Goal: Task Accomplishment & Management: Use online tool/utility

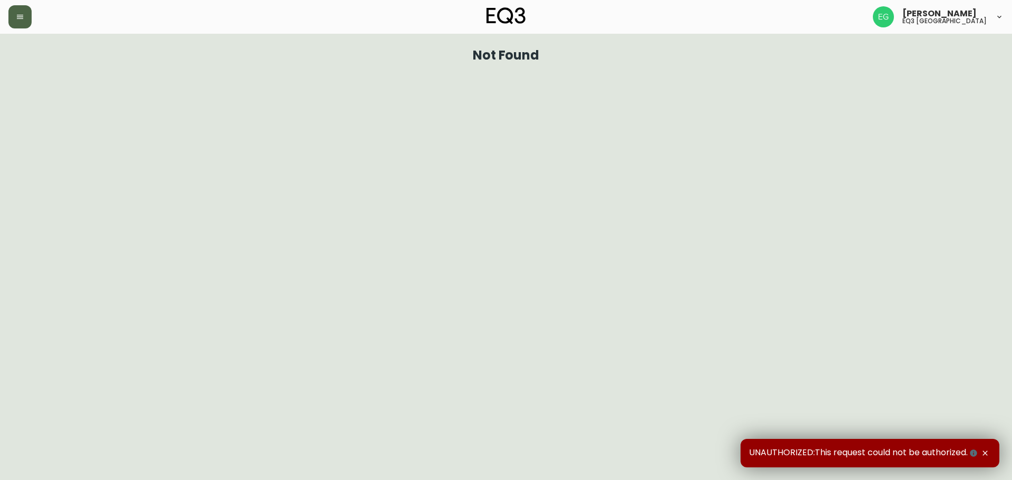
click at [19, 21] on icon "button" at bounding box center [20, 17] width 8 height 8
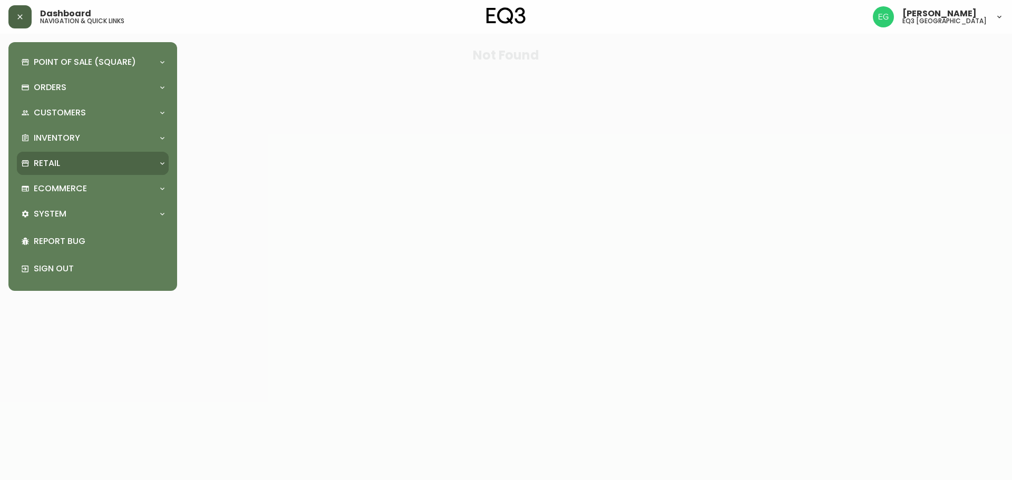
click at [56, 159] on p "Retail" at bounding box center [47, 164] width 26 height 12
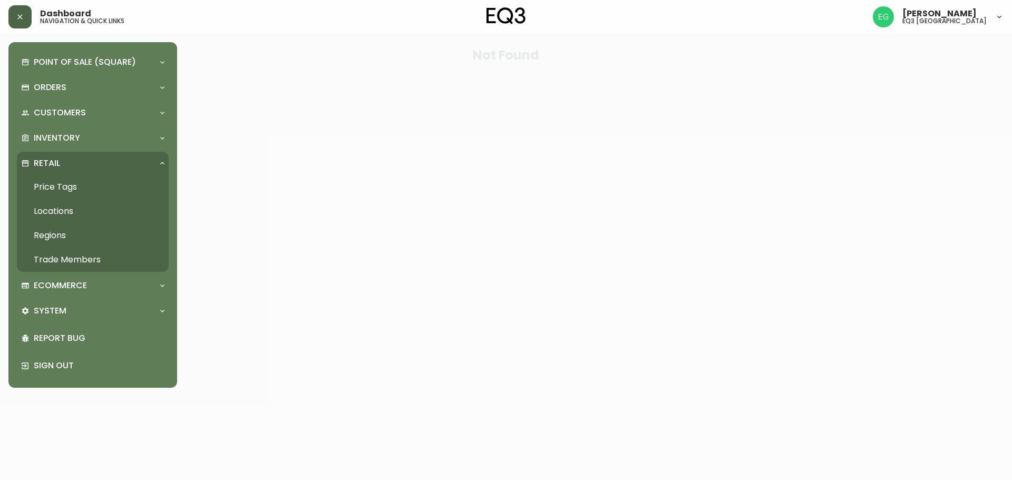
click at [112, 190] on link "Price Tags" at bounding box center [93, 187] width 152 height 24
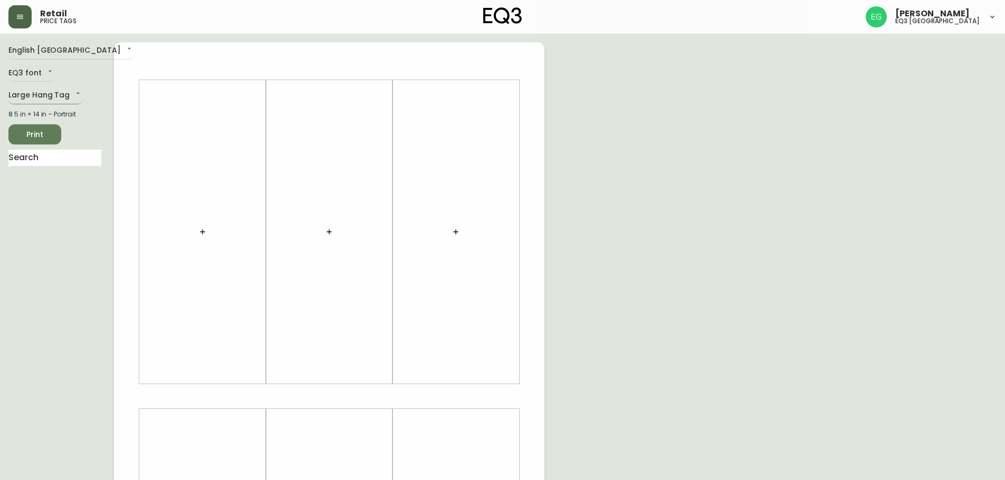
click at [61, 103] on body "Retail price tags [PERSON_NAME] eq3 [GEOGRAPHIC_DATA] English [GEOGRAPHIC_DATA]…" at bounding box center [502, 375] width 1005 height 751
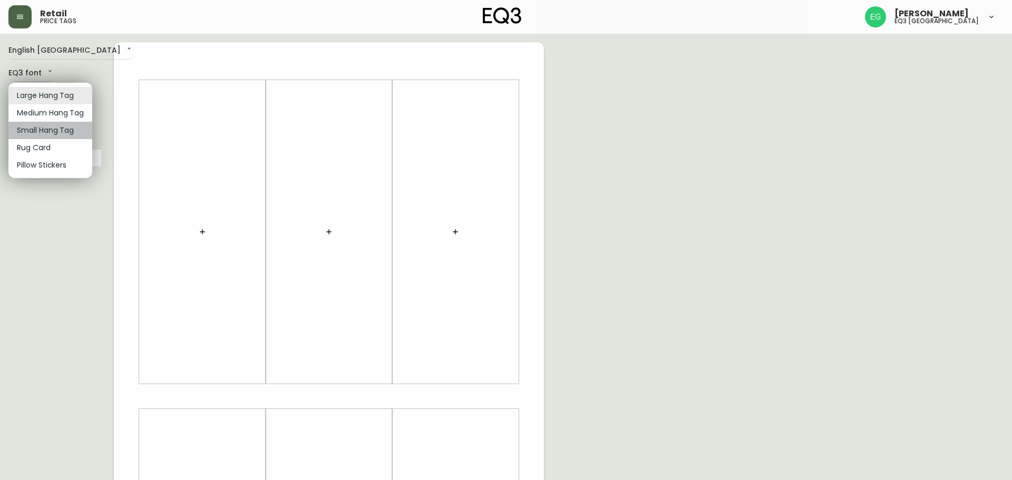
click at [53, 123] on li "Small Hang Tag" at bounding box center [50, 130] width 84 height 17
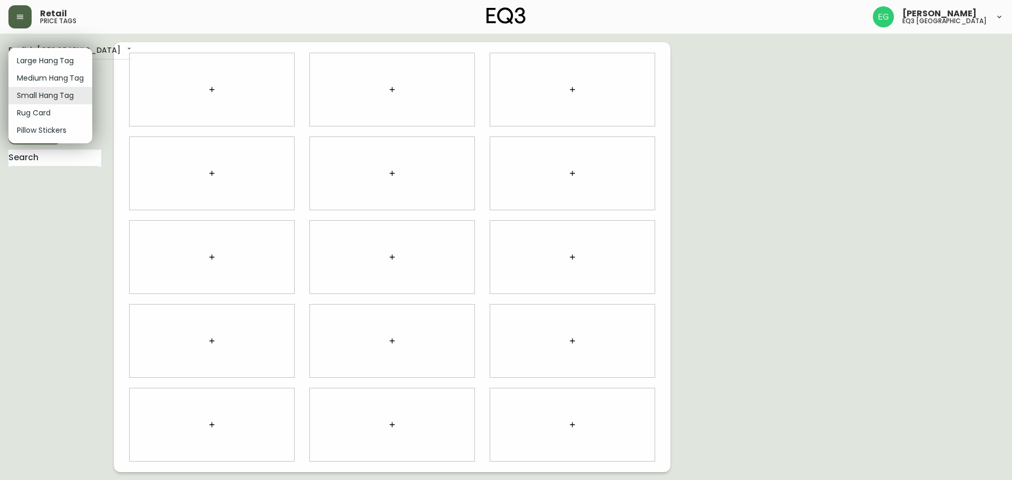
click at [53, 102] on body "Retail price tags [PERSON_NAME] eq3 [GEOGRAPHIC_DATA] English [GEOGRAPHIC_DATA]…" at bounding box center [506, 236] width 1012 height 472
click at [66, 72] on li "Medium Hang Tag" at bounding box center [50, 78] width 84 height 17
type input "medium"
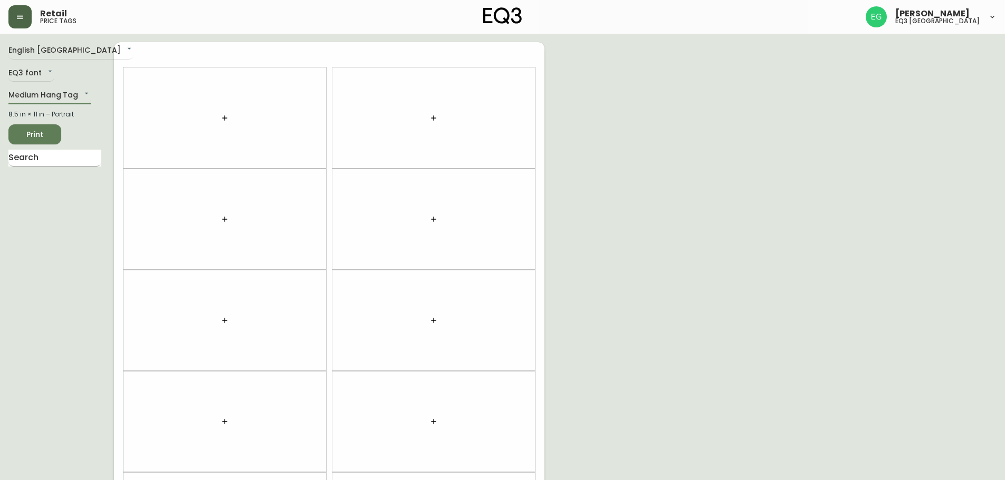
click at [59, 163] on input "text" at bounding box center [54, 158] width 93 height 17
type input "trace"
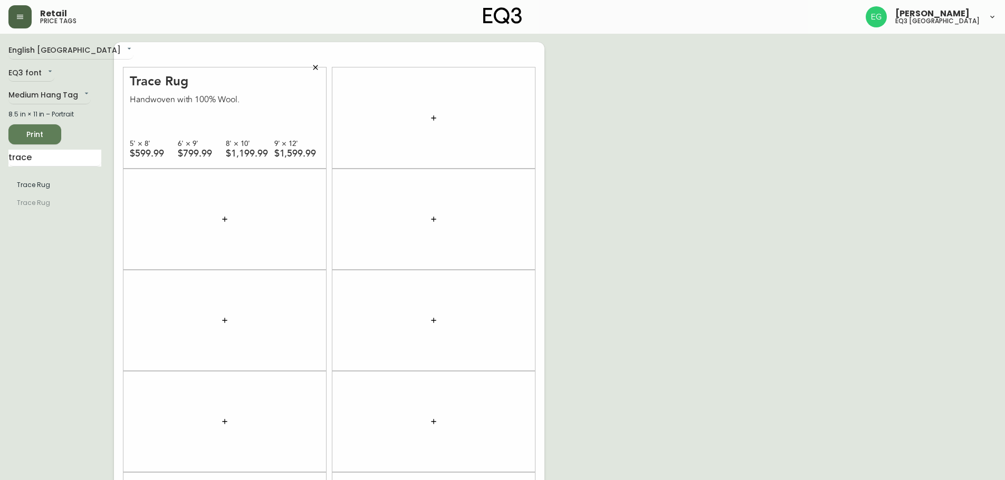
click at [49, 130] on span "Print" at bounding box center [35, 134] width 36 height 13
click at [313, 63] on icon "button" at bounding box center [315, 67] width 8 height 8
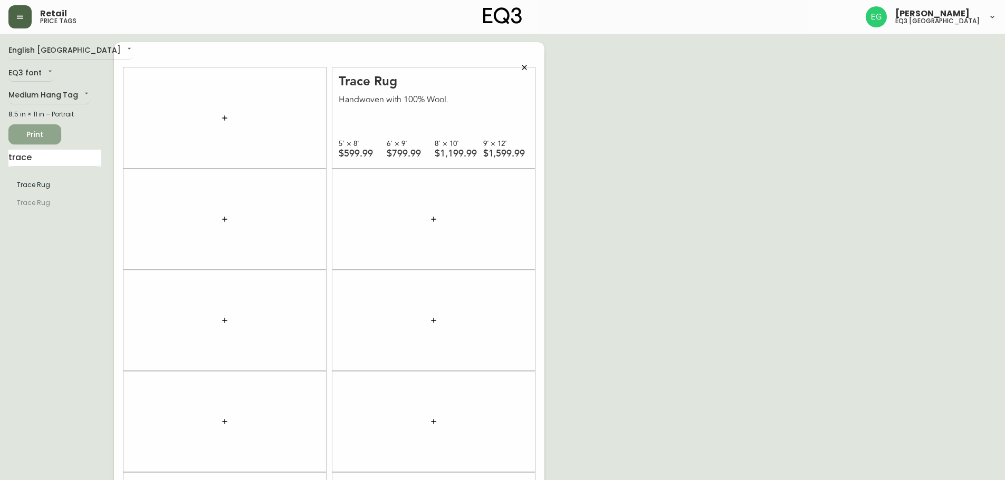
click at [44, 135] on span "Print" at bounding box center [35, 134] width 36 height 13
